Goal: Navigation & Orientation: Find specific page/section

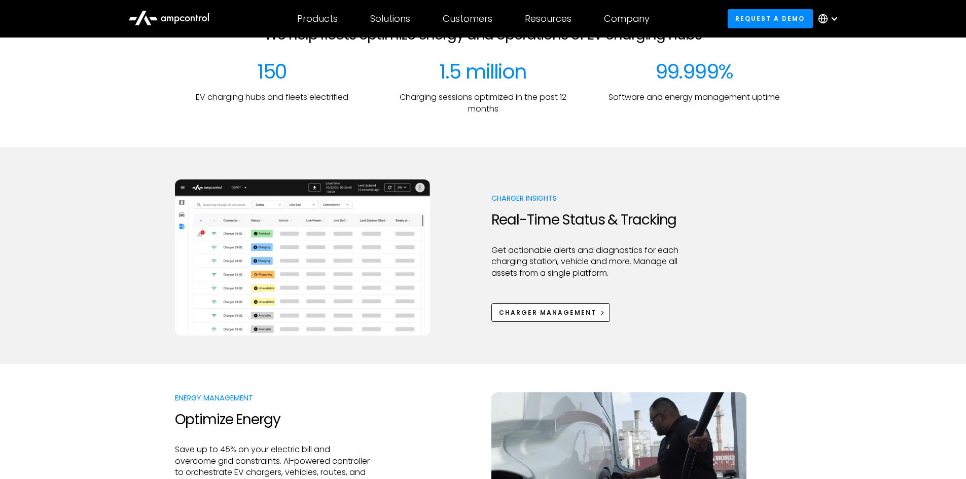
scroll to position [410, 0]
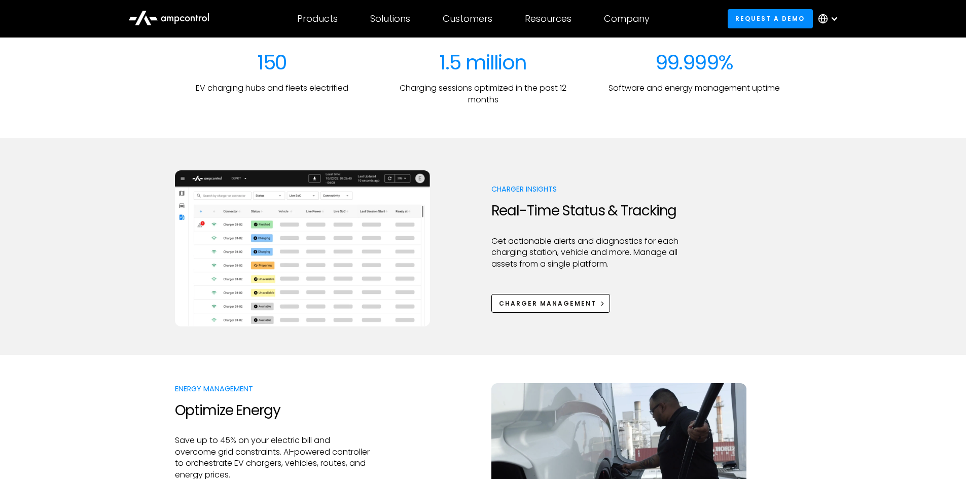
click at [547, 248] on p "Get actionable alerts and diagnostics for each charging station, vehicle and mo…" at bounding box center [588, 253] width 195 height 34
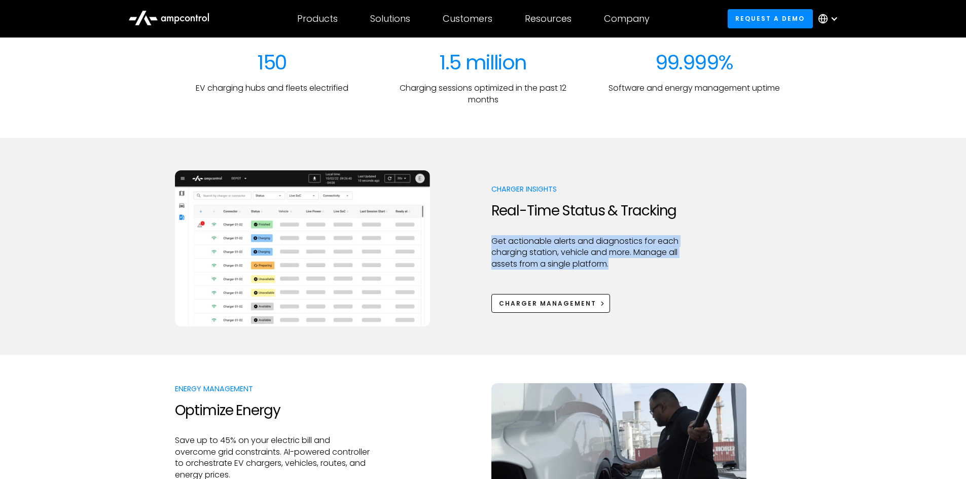
click at [547, 248] on p "Get actionable alerts and diagnostics for each charging station, vehicle and mo…" at bounding box center [588, 253] width 195 height 34
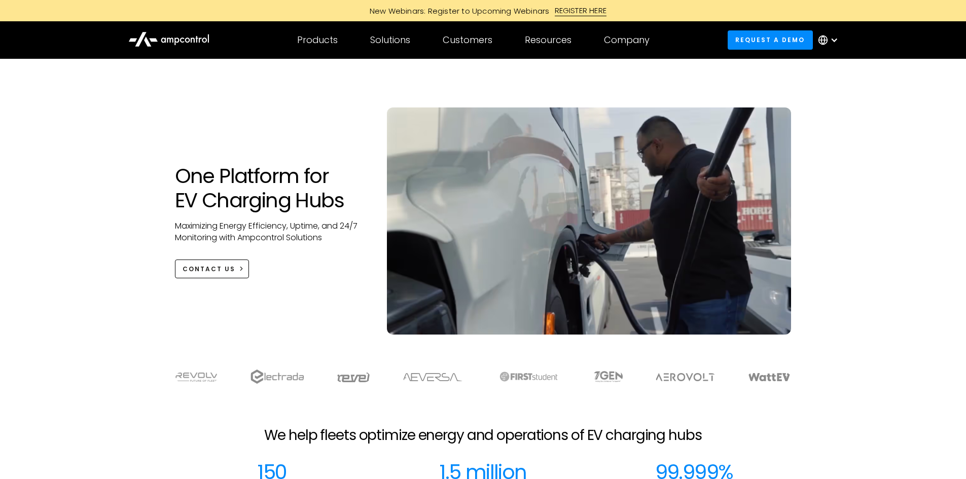
click at [830, 35] on div at bounding box center [830, 40] width 35 height 30
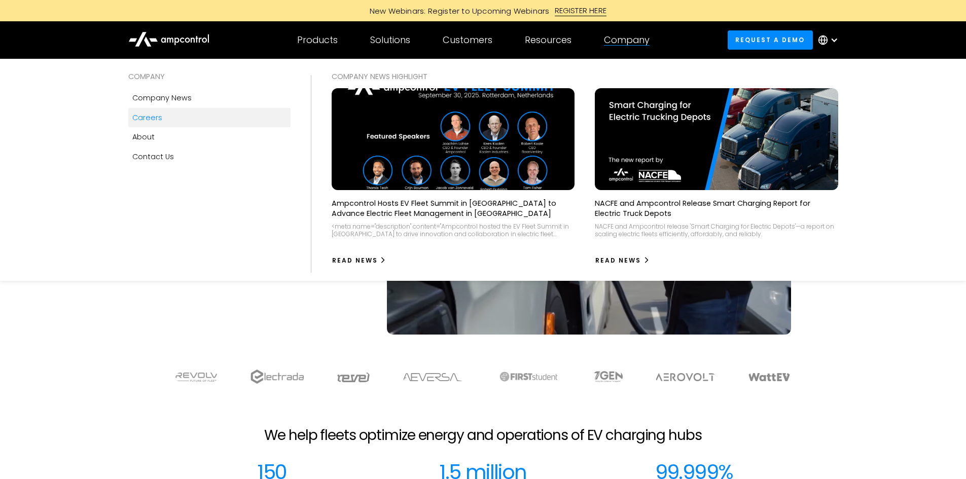
click at [156, 117] on div "Careers" at bounding box center [147, 117] width 30 height 11
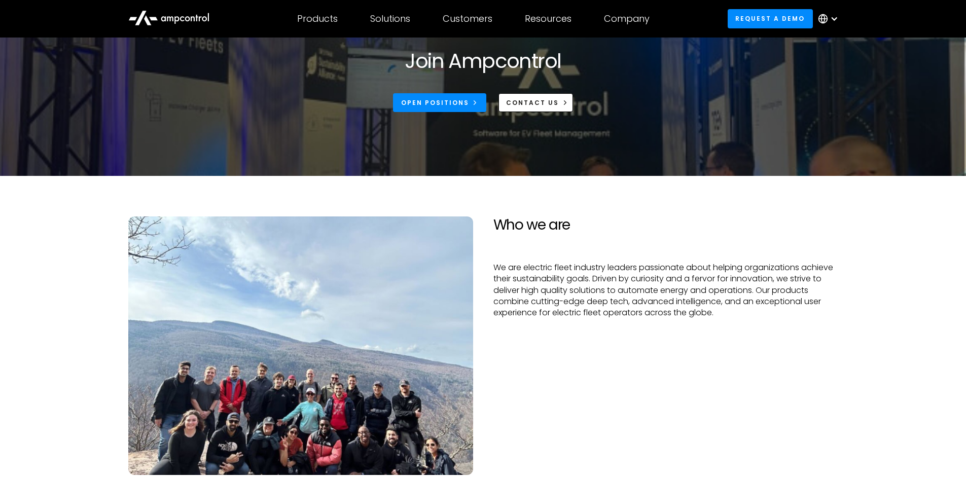
scroll to position [78, 0]
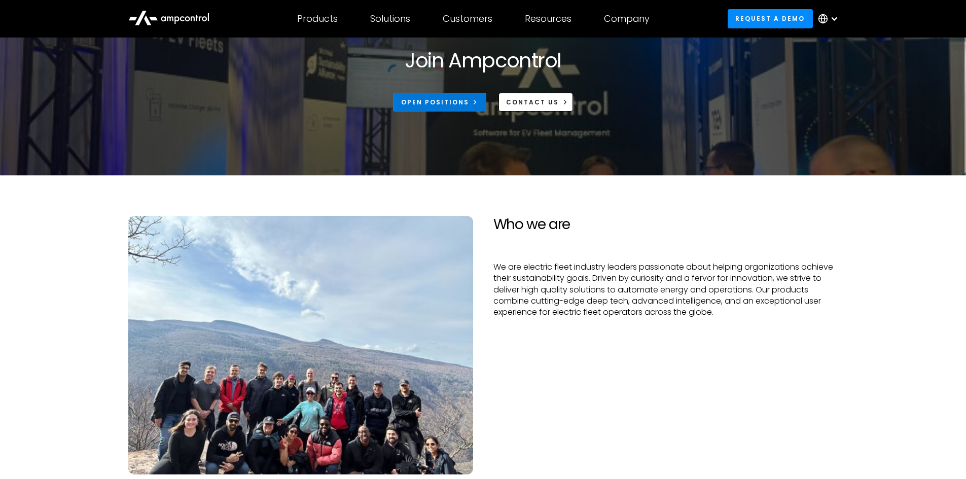
click at [443, 101] on div "Open Positions" at bounding box center [435, 102] width 68 height 9
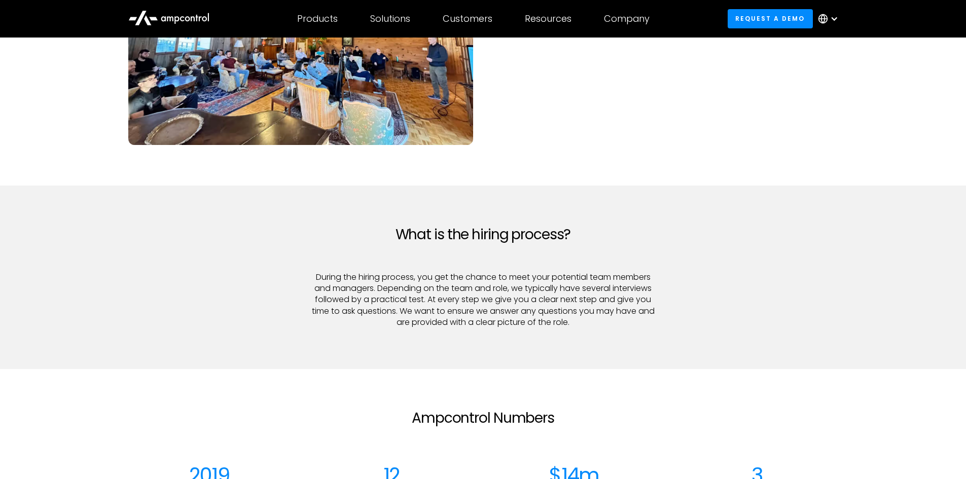
scroll to position [1086, 0]
click at [401, 276] on p "During the hiring process, you get the chance to meet your potential team membe…" at bounding box center [483, 299] width 345 height 57
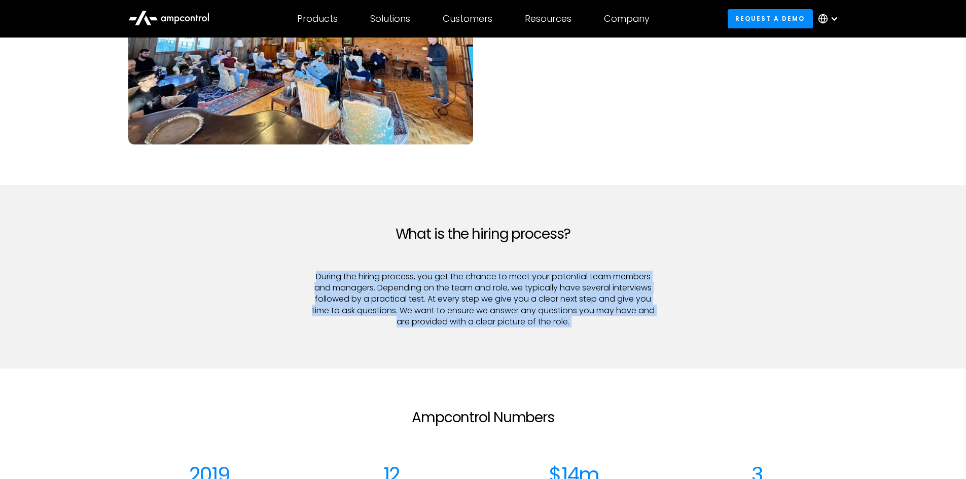
click at [401, 276] on p "During the hiring process, you get the chance to meet your potential team membe…" at bounding box center [483, 299] width 345 height 57
click at [389, 280] on p "During the hiring process, you get the chance to meet your potential team membe…" at bounding box center [483, 299] width 345 height 57
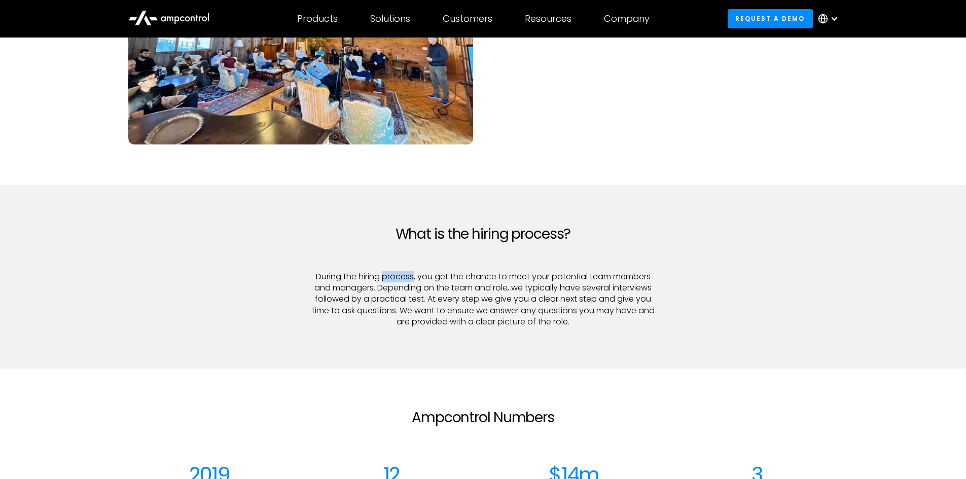
click at [389, 280] on p "During the hiring process, you get the chance to meet your potential team membe…" at bounding box center [483, 299] width 345 height 57
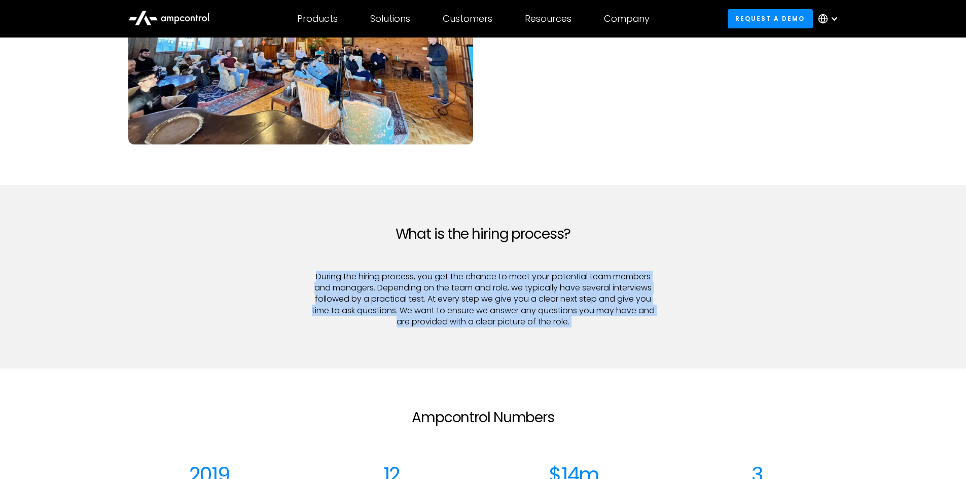
click at [389, 280] on p "During the hiring process, you get the chance to meet your potential team membe…" at bounding box center [483, 299] width 345 height 57
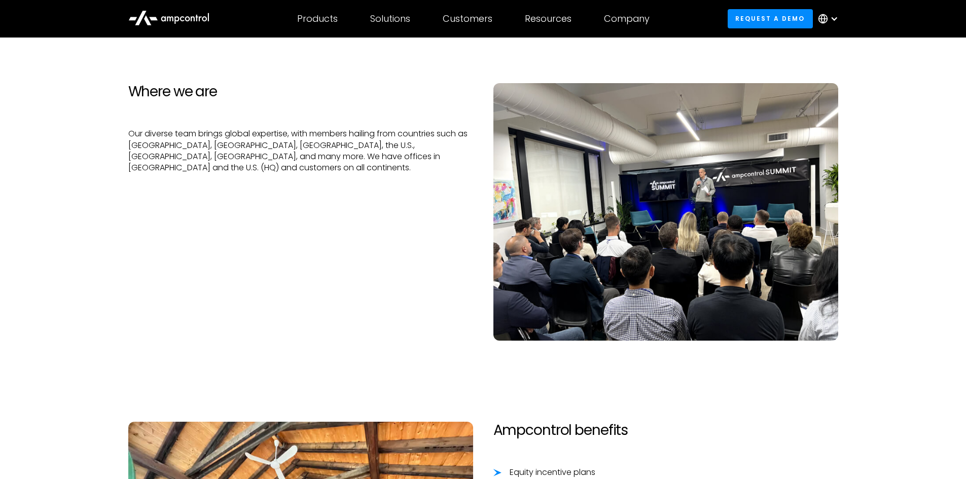
scroll to position [518, 0]
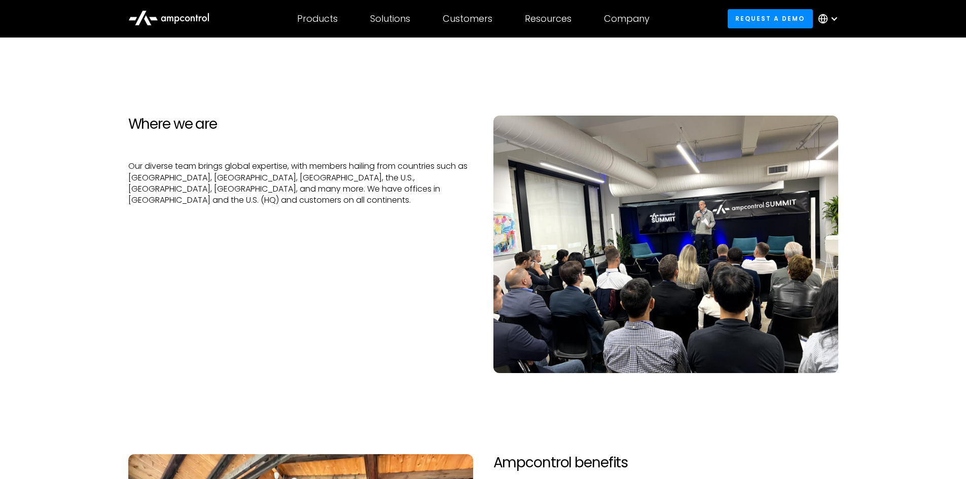
click at [189, 164] on p "Our diverse team brings global expertise, with members hailing from countries s…" at bounding box center [300, 184] width 345 height 46
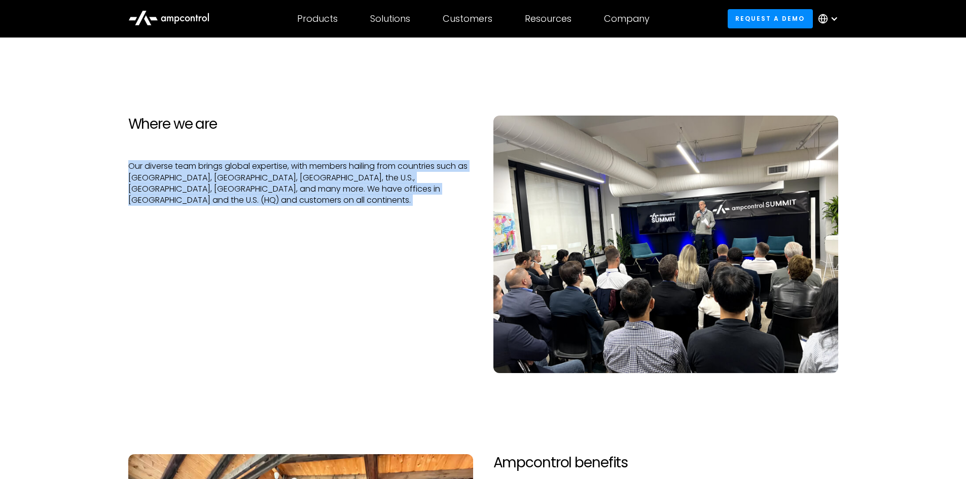
click at [189, 164] on p "Our diverse team brings global expertise, with members hailing from countries s…" at bounding box center [300, 184] width 345 height 46
click at [116, 225] on section "Where we are Our diverse team brings global expertise, with members hailing fro…" at bounding box center [483, 244] width 966 height 339
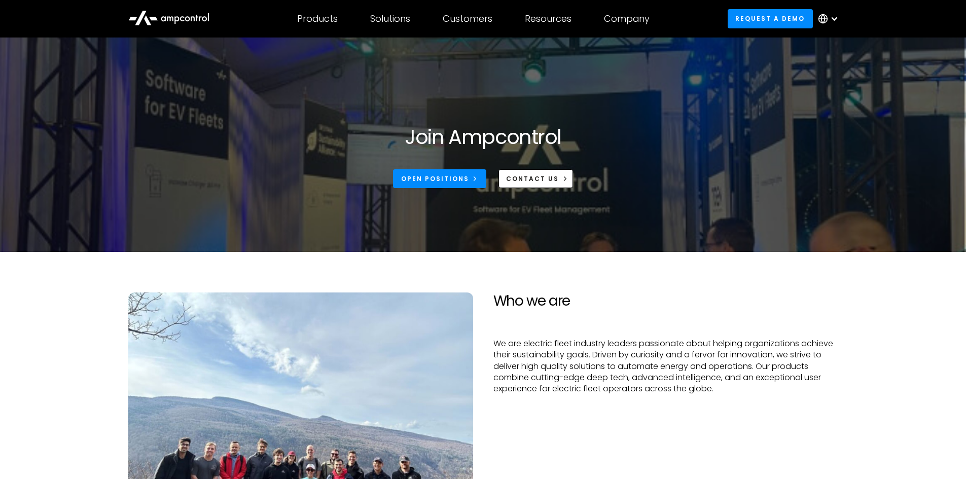
scroll to position [0, 0]
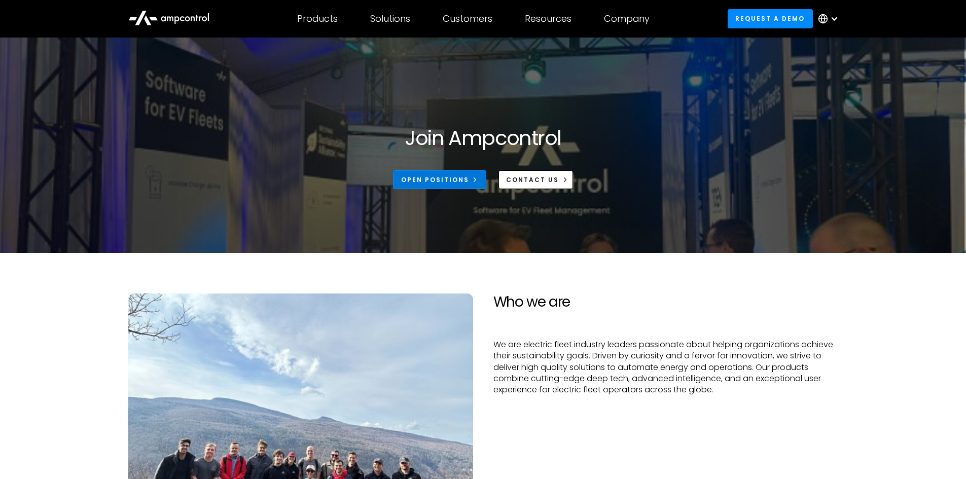
click at [424, 179] on div "Open Positions" at bounding box center [435, 179] width 68 height 9
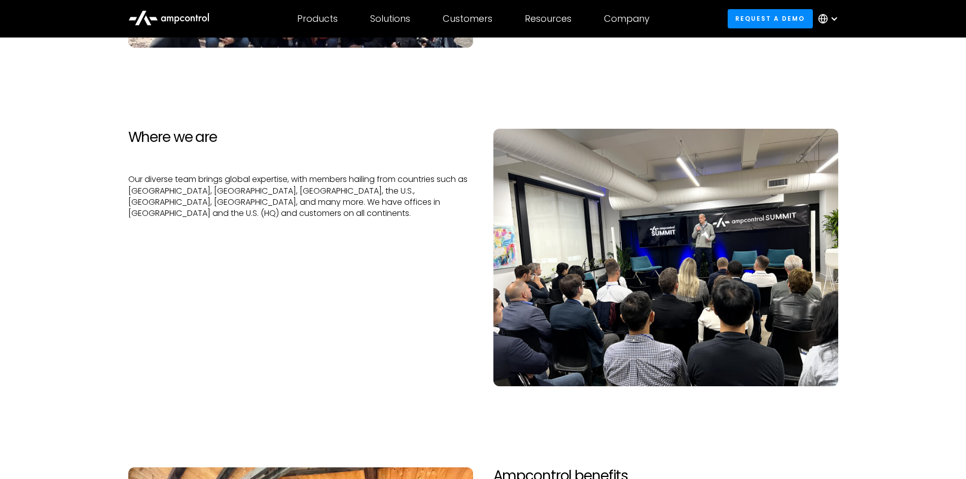
scroll to position [503, 0]
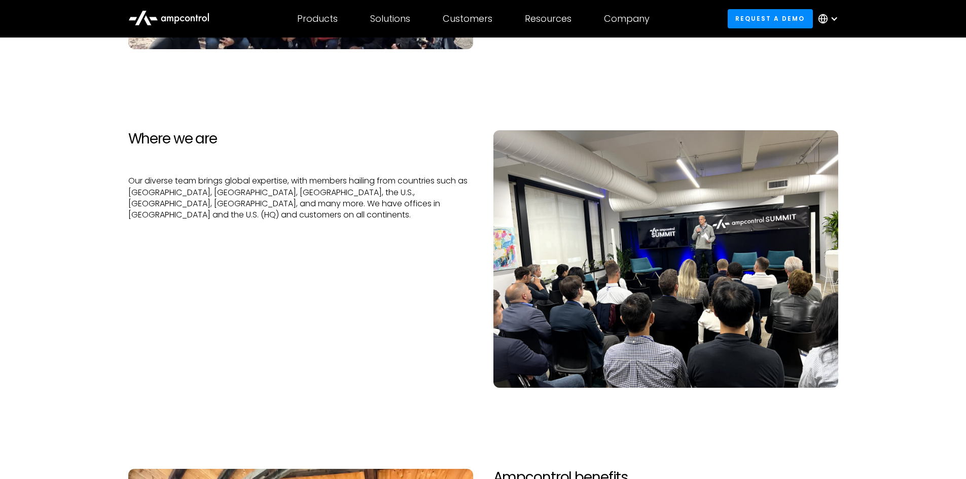
click at [267, 206] on p "Our diverse team brings global expertise, with members hailing from countries s…" at bounding box center [300, 198] width 345 height 46
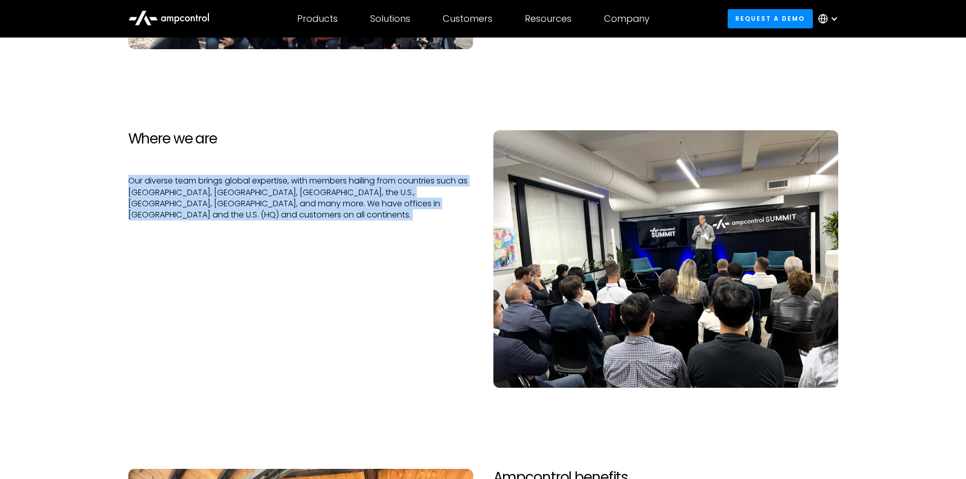
click at [267, 206] on p "Our diverse team brings global expertise, with members hailing from countries s…" at bounding box center [300, 198] width 345 height 46
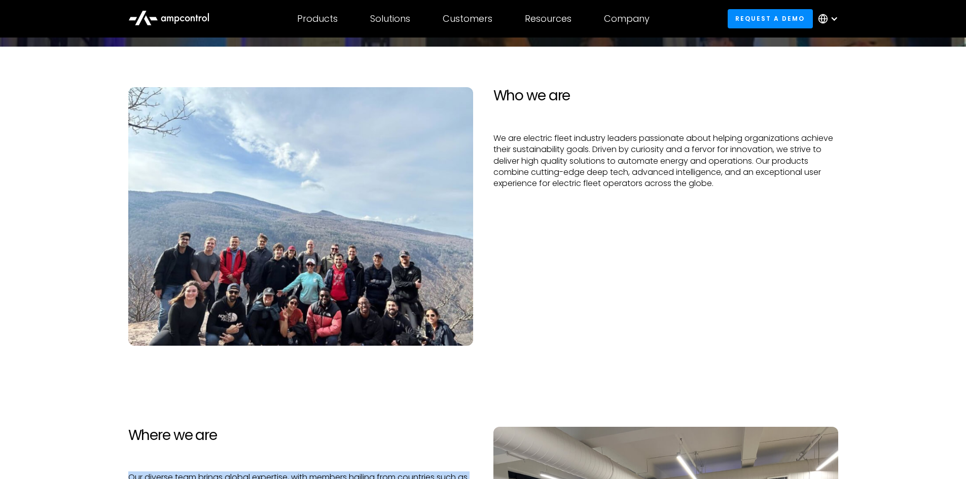
scroll to position [206, 0]
